Goal: Navigation & Orientation: Find specific page/section

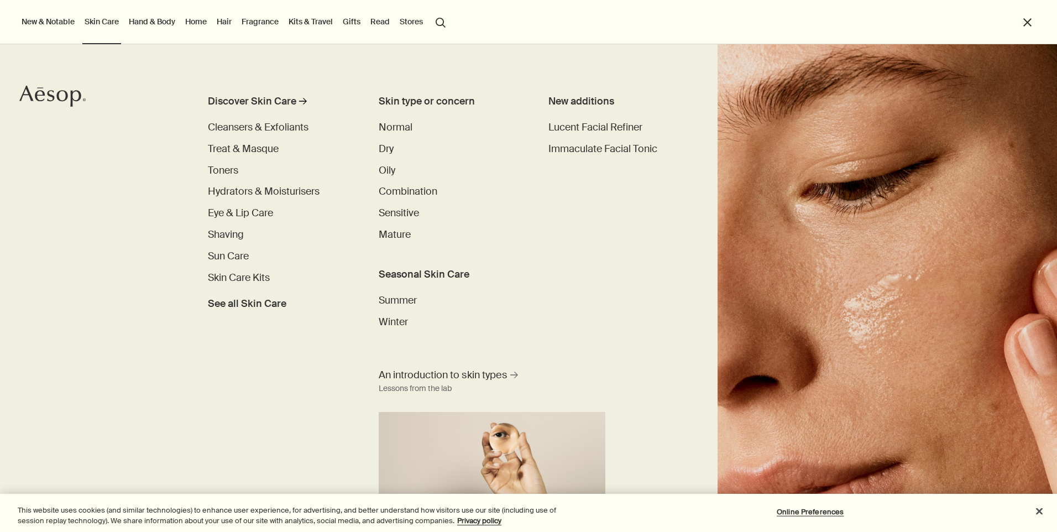
click at [239, 232] on span "Shaving" at bounding box center [226, 234] width 36 height 13
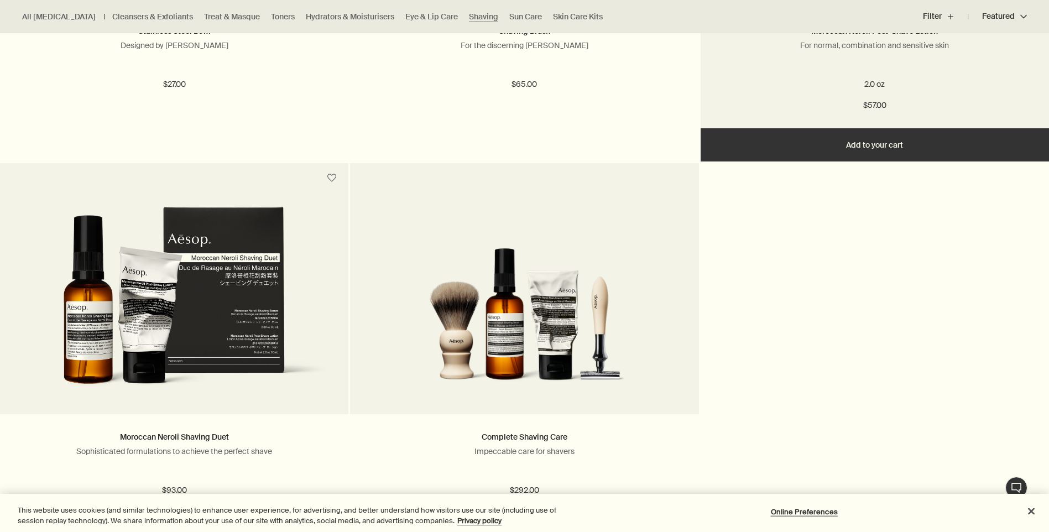
scroll to position [999, 0]
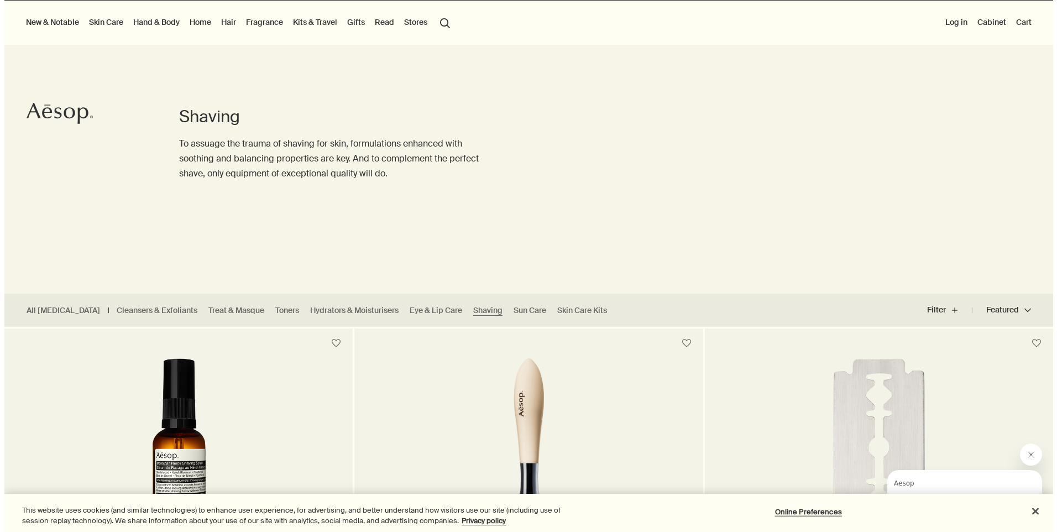
scroll to position [0, 0]
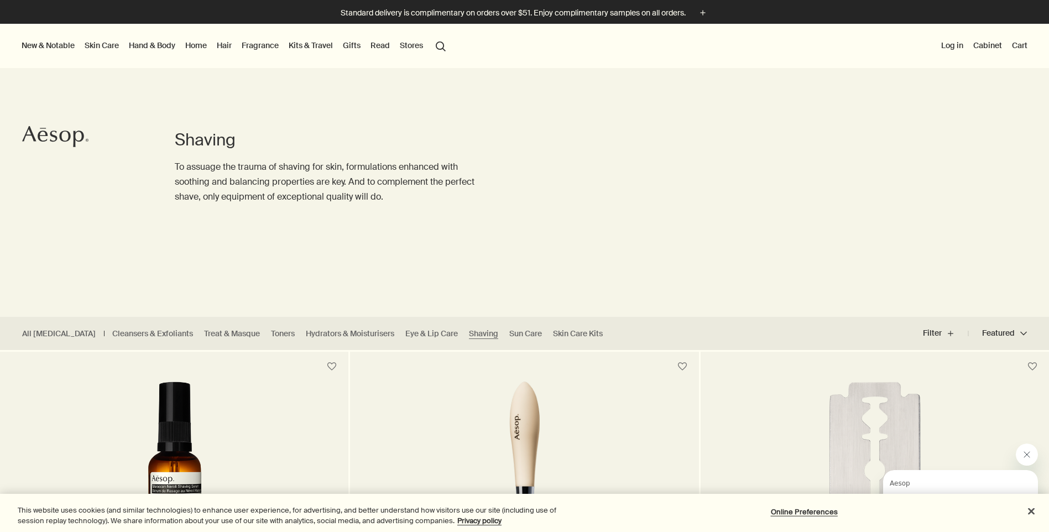
click at [145, 43] on link "Hand & Body" at bounding box center [152, 45] width 51 height 14
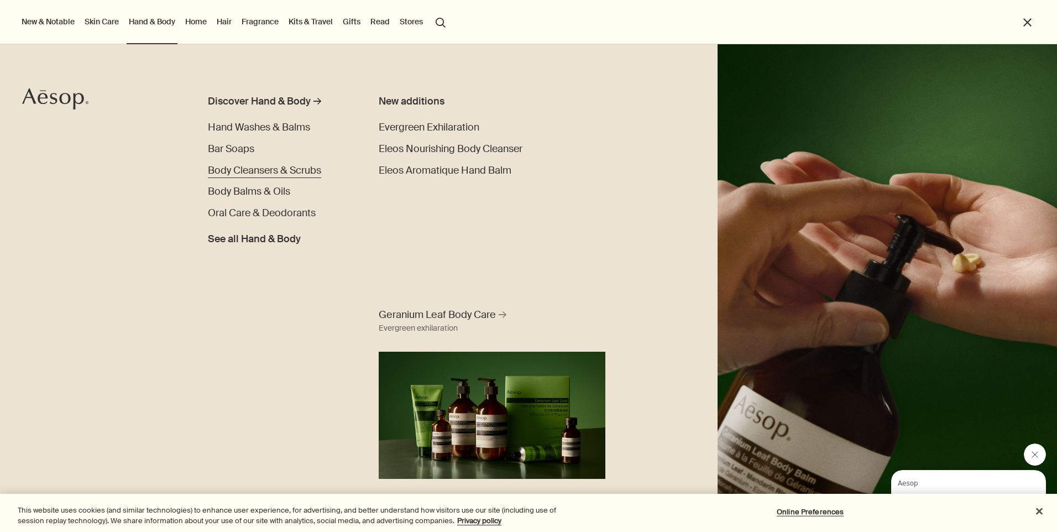
click at [266, 167] on span "Body Cleansers & Scrubs" at bounding box center [264, 170] width 113 height 13
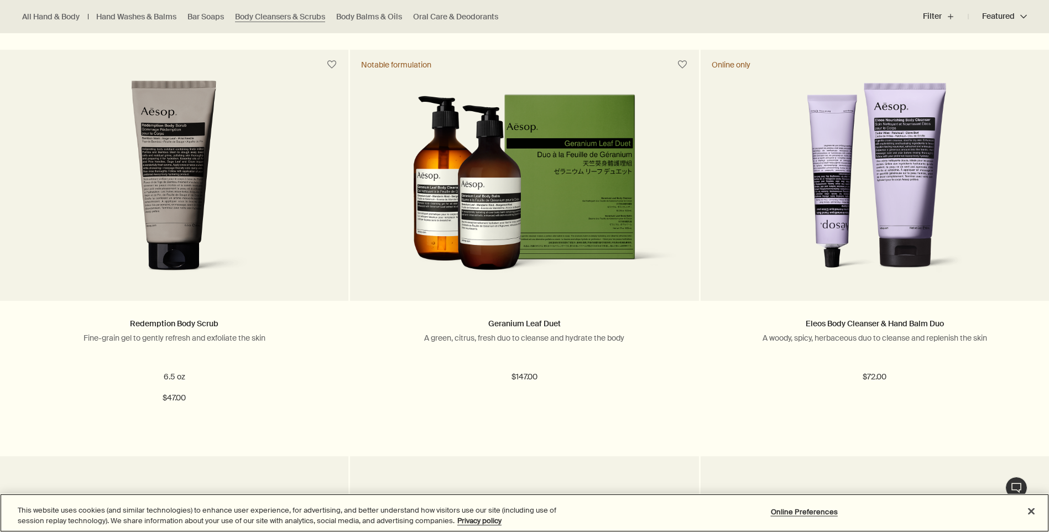
scroll to position [1113, 0]
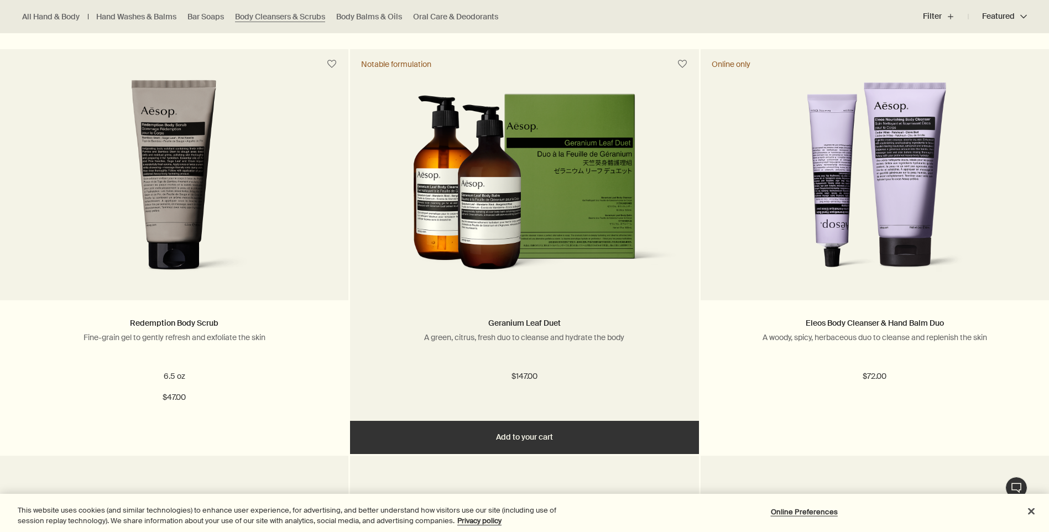
click at [474, 224] on img at bounding box center [524, 187] width 315 height 191
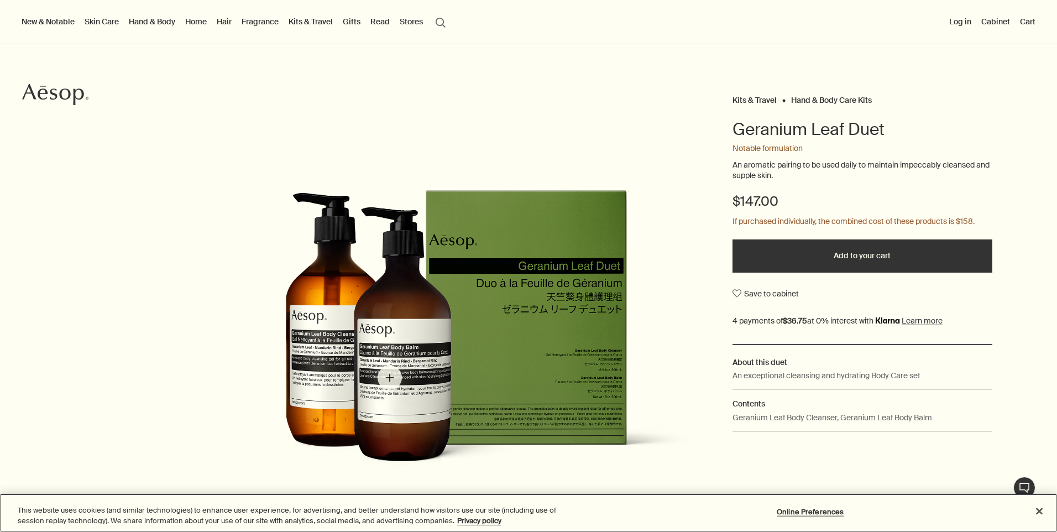
scroll to position [43, 0]
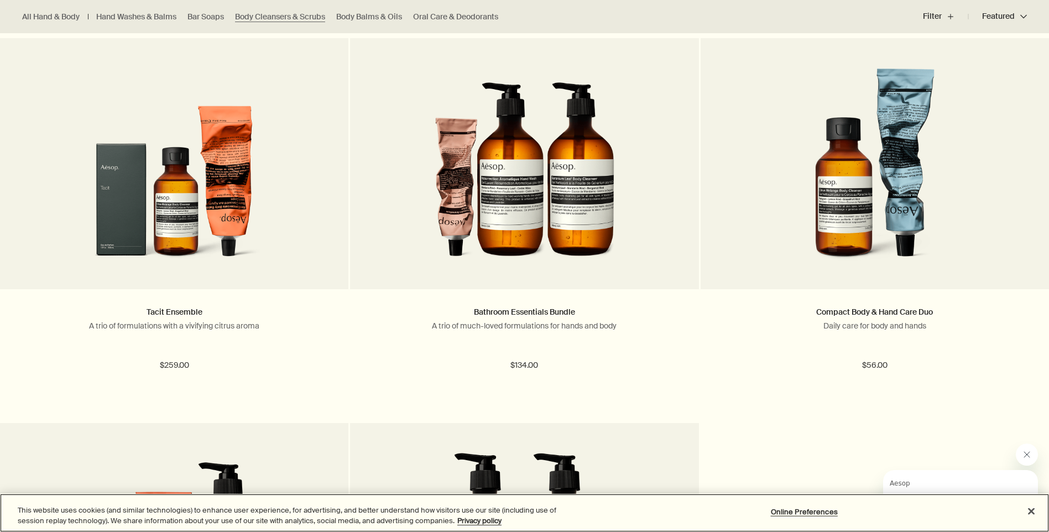
scroll to position [1916, 0]
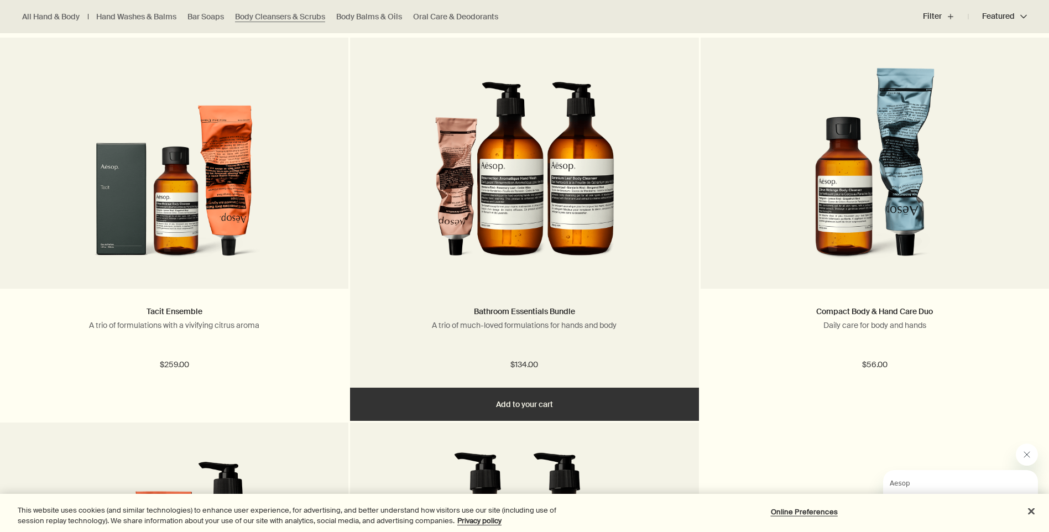
click at [576, 232] on img at bounding box center [525, 169] width 180 height 205
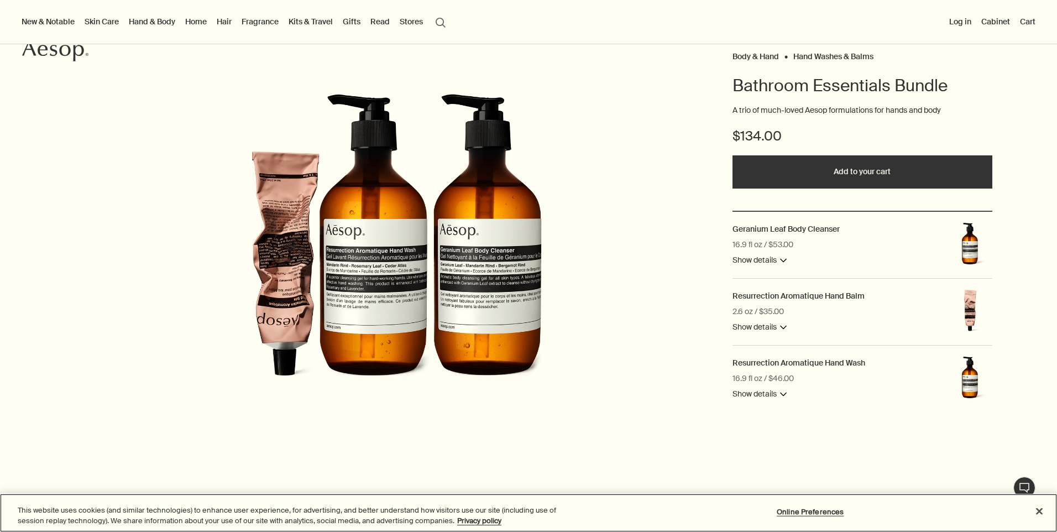
scroll to position [87, 0]
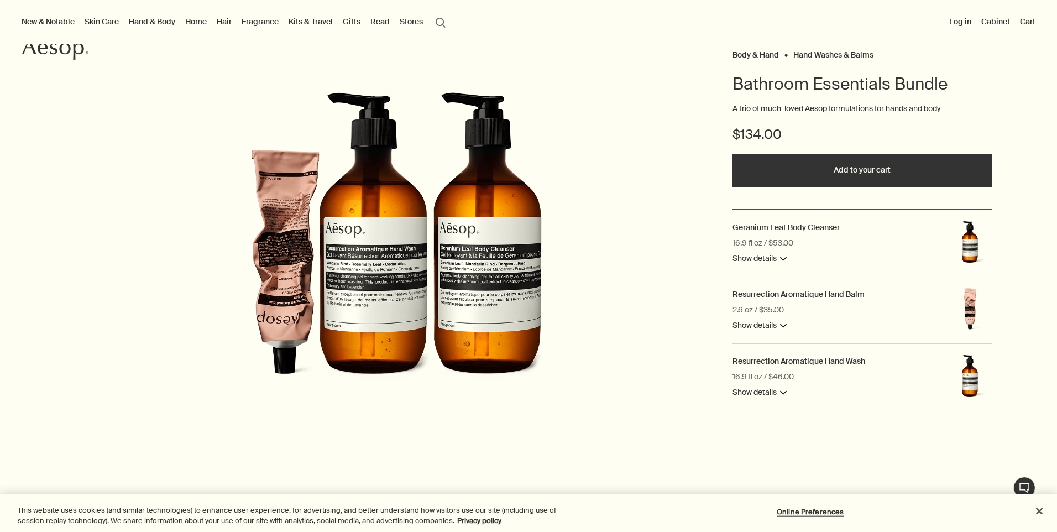
click at [776, 252] on button "Show details downArrow" at bounding box center [759, 258] width 54 height 13
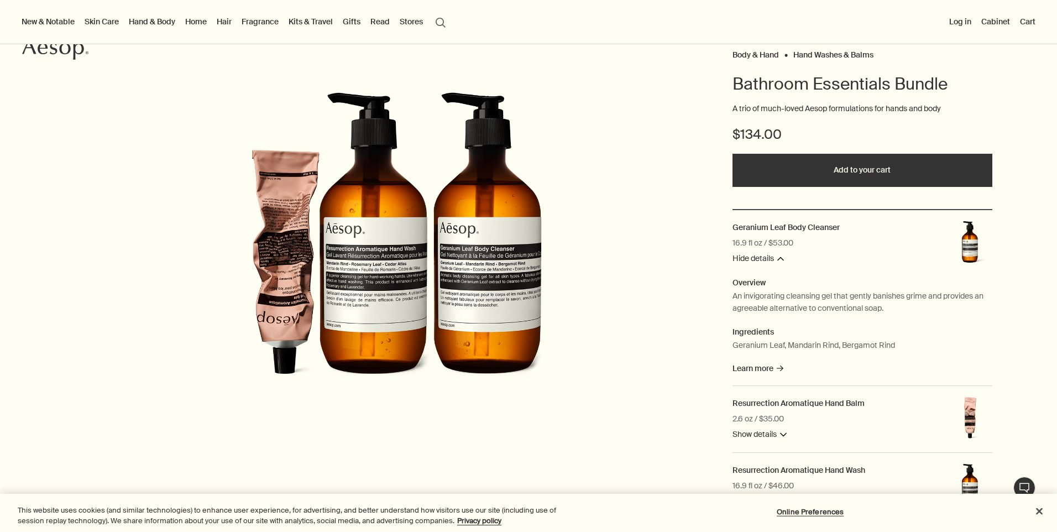
click at [776, 252] on button "Hide details downArrow" at bounding box center [757, 258] width 51 height 13
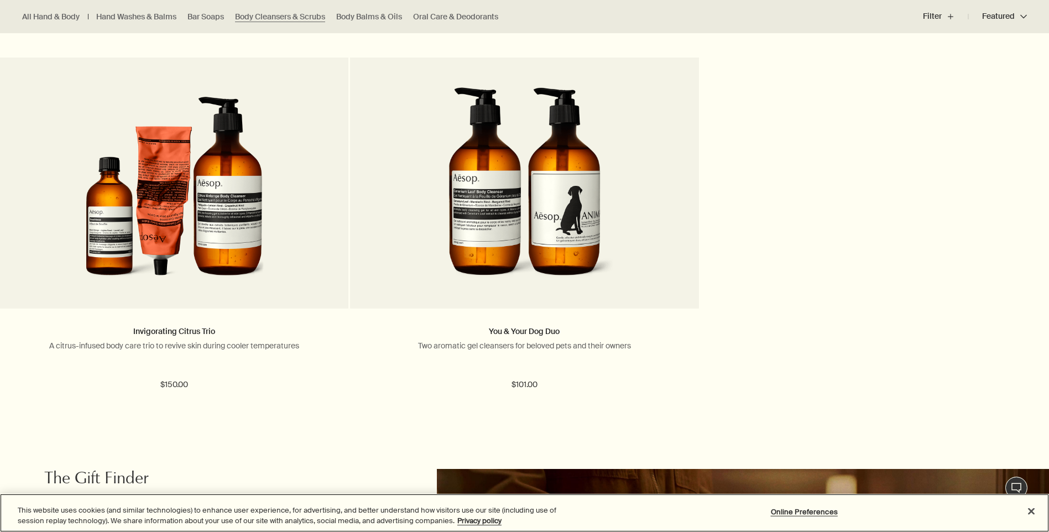
scroll to position [2281, 0]
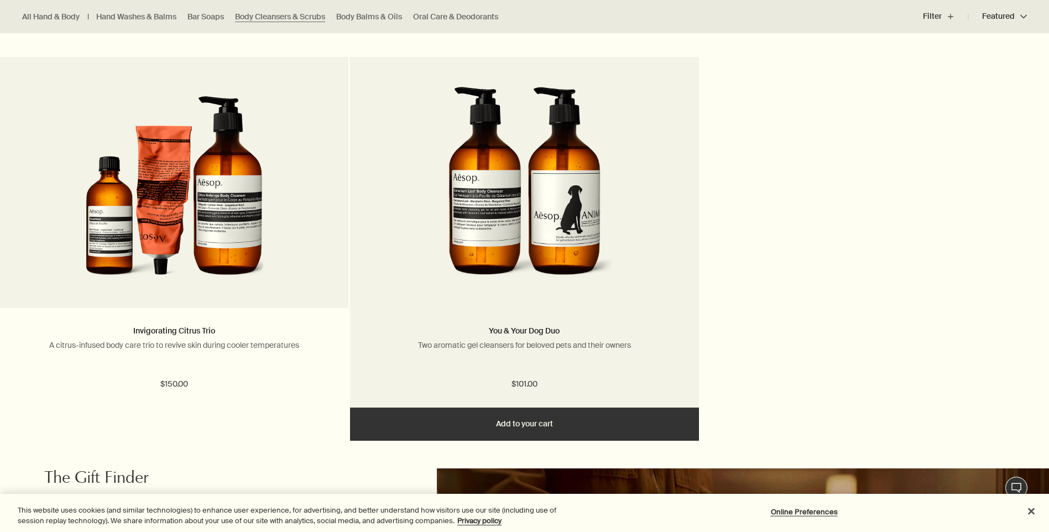
click at [558, 190] on img at bounding box center [525, 189] width 180 height 205
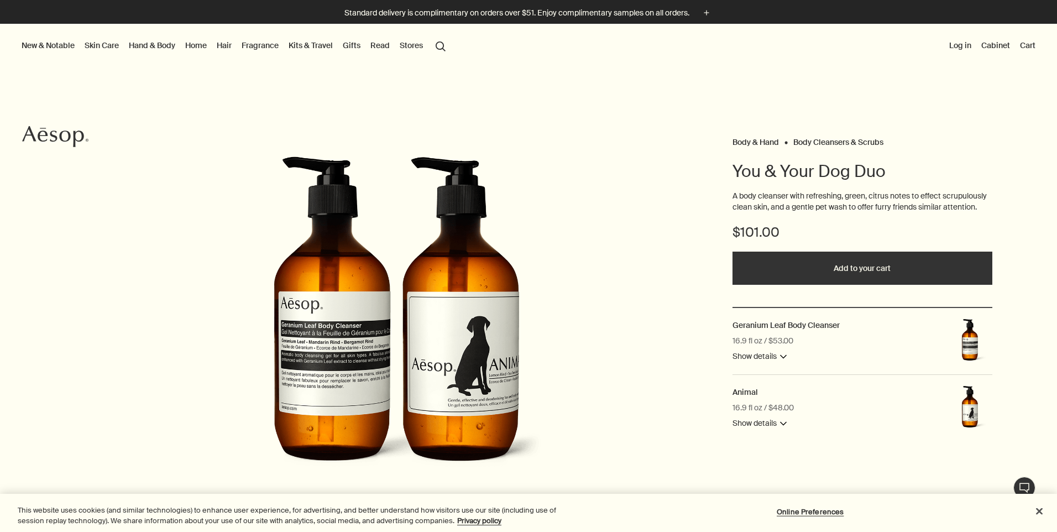
click at [775, 424] on button "Show details downArrow" at bounding box center [759, 423] width 54 height 13
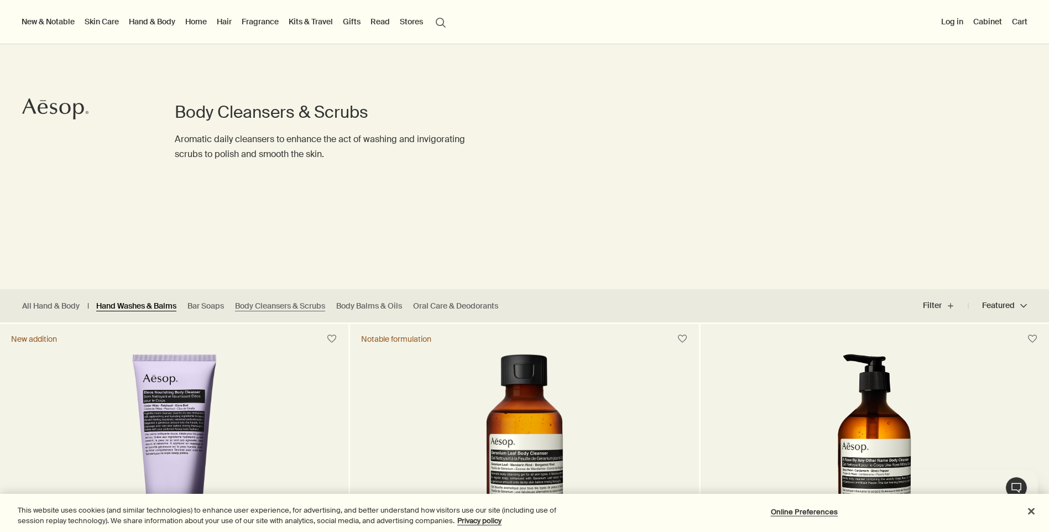
click at [133, 310] on link "Hand Washes & Balms" at bounding box center [136, 306] width 80 height 11
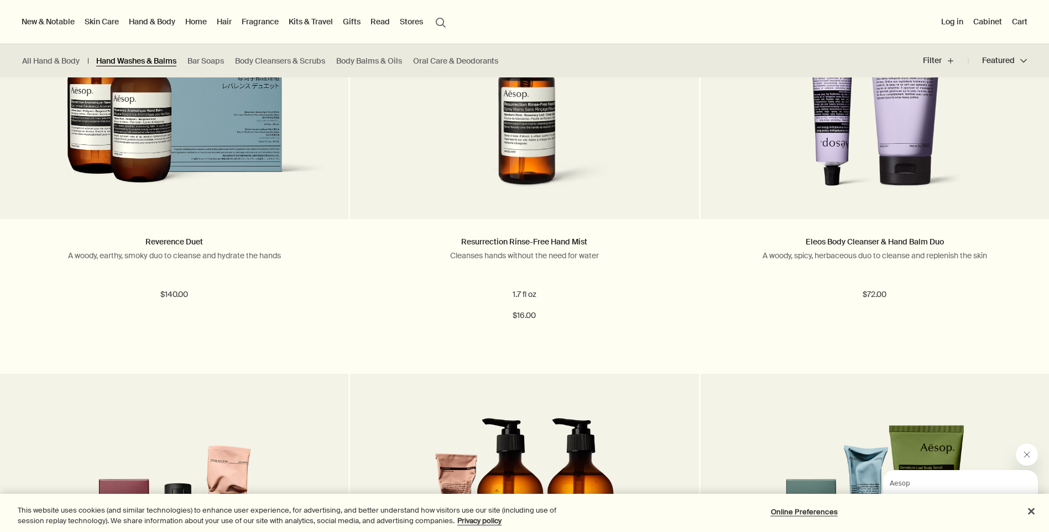
scroll to position [1180, 0]
